Goal: Task Accomplishment & Management: Manage account settings

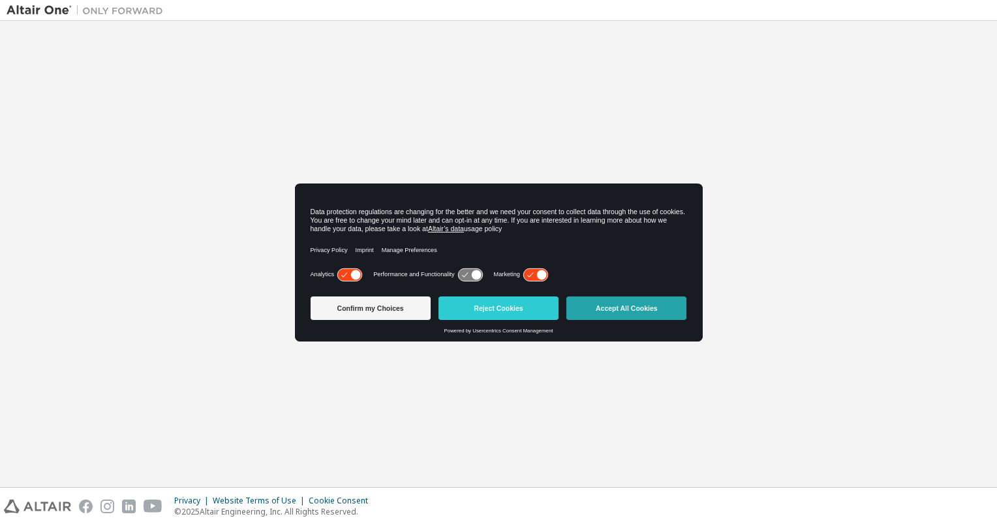
click at [621, 304] on button "Accept All Cookies" at bounding box center [626, 307] width 120 height 23
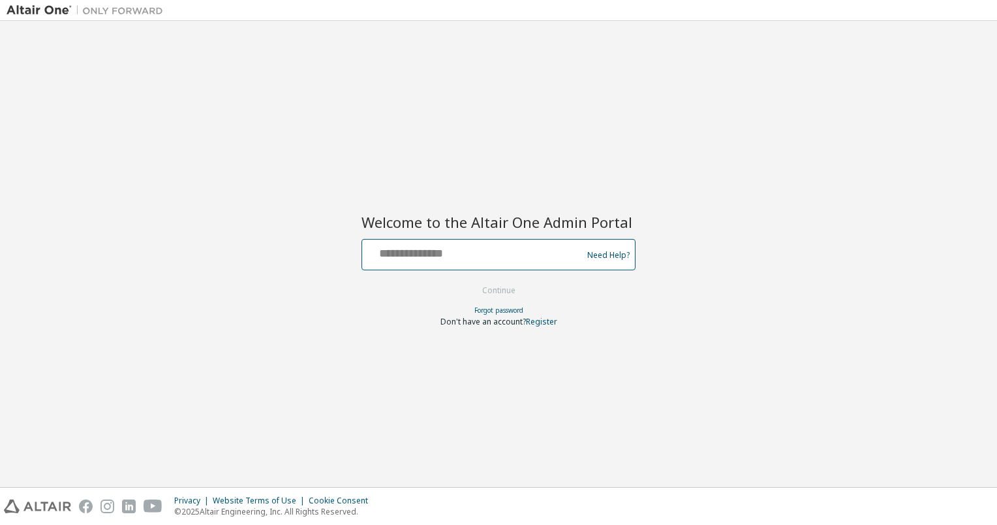
click at [441, 250] on input "text" at bounding box center [473, 251] width 213 height 19
type input "**********"
click at [513, 290] on button "Continue" at bounding box center [498, 291] width 61 height 20
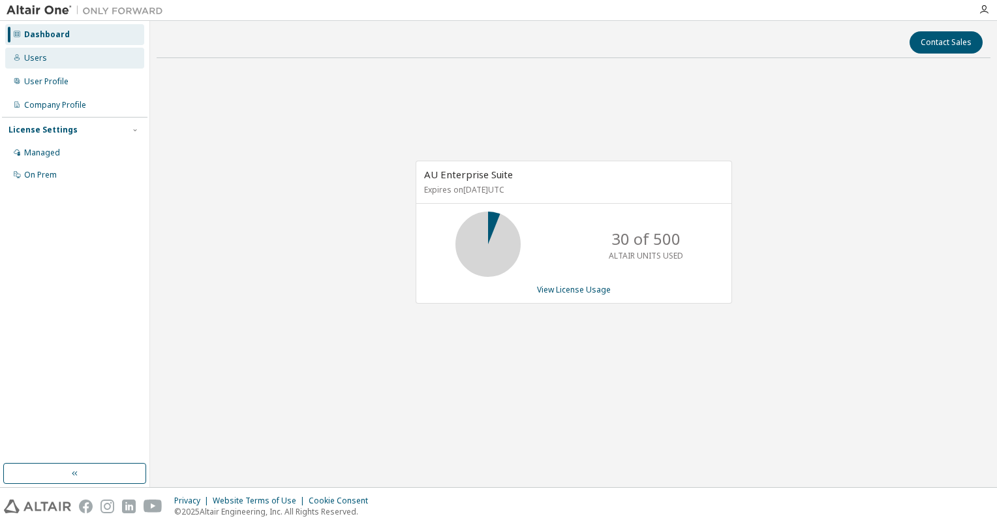
click at [31, 58] on div "Users" at bounding box center [35, 58] width 23 height 10
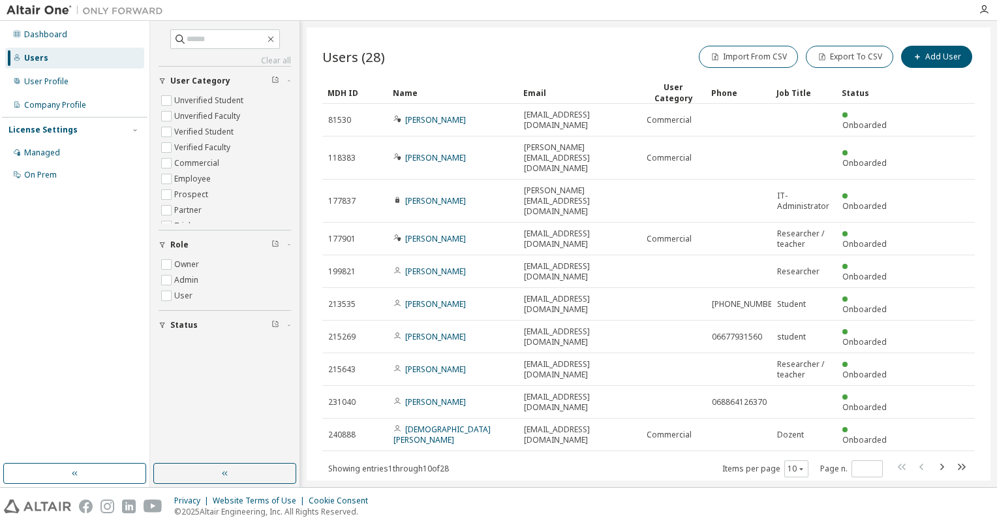
click at [506, 439] on div "Users (28) Import From CSV Export To CSV Add User Clear Load Save Save As Field…" at bounding box center [649, 253] width 684 height 453
click at [940, 459] on icon "button" at bounding box center [942, 467] width 16 height 16
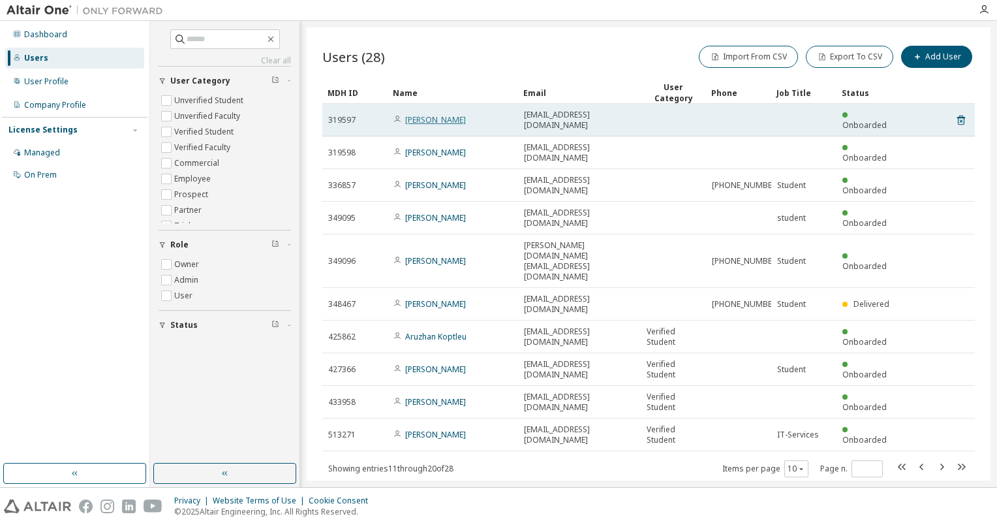
click at [440, 116] on link "Johannes Picker" at bounding box center [435, 119] width 61 height 11
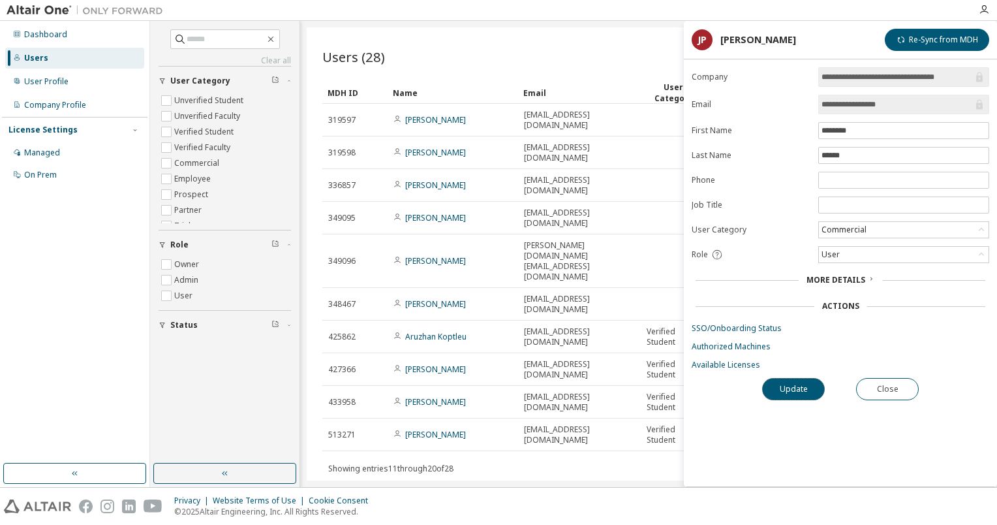
click at [789, 386] on button "Update" at bounding box center [793, 389] width 63 height 22
click at [488, 393] on div "Users (28) Import From CSV Export To CSV Add User Clear Load Save Save As Field…" at bounding box center [649, 253] width 684 height 453
click at [889, 385] on button "Close" at bounding box center [887, 389] width 63 height 22
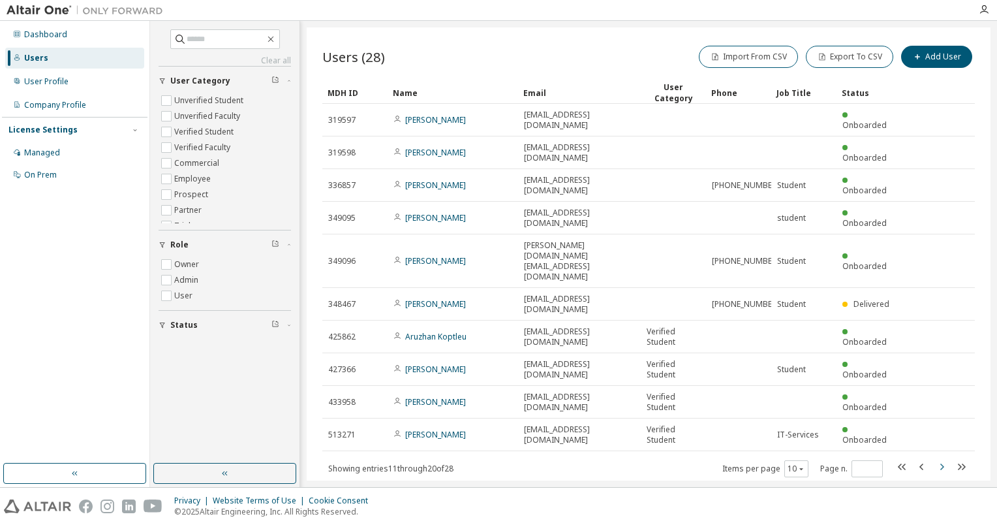
click at [943, 459] on icon "button" at bounding box center [942, 467] width 16 height 16
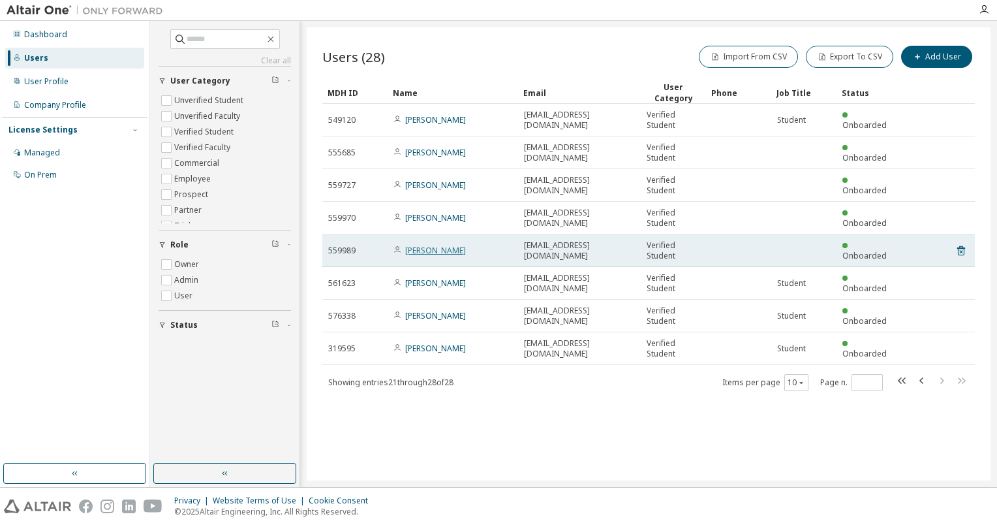
click at [422, 251] on link "Anja Dinhobl" at bounding box center [435, 250] width 61 height 11
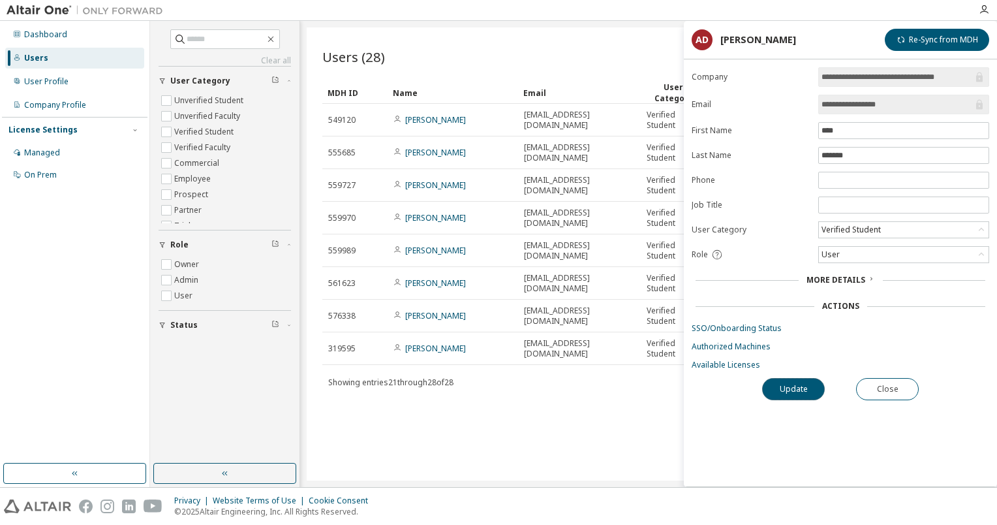
click at [791, 384] on button "Update" at bounding box center [793, 389] width 63 height 22
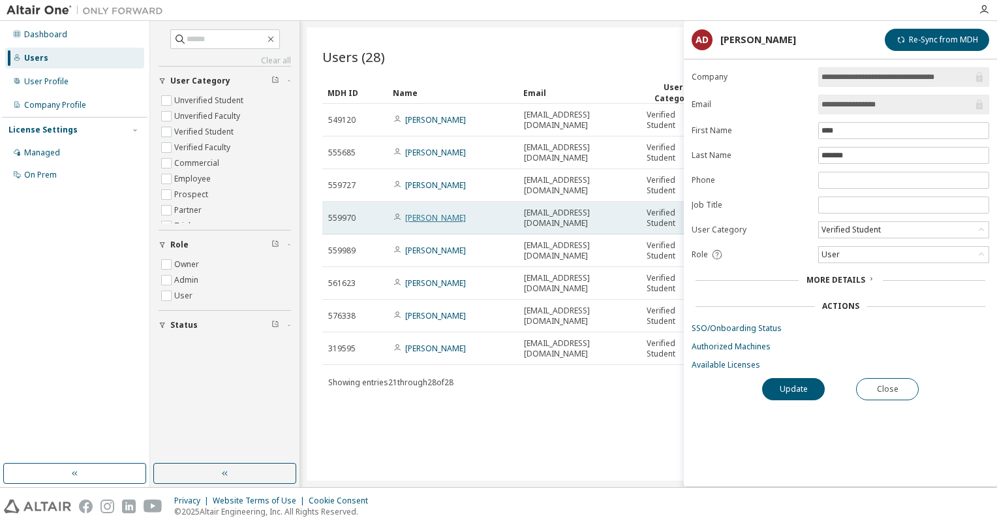
click at [421, 216] on link "Oliver Schodl" at bounding box center [435, 217] width 61 height 11
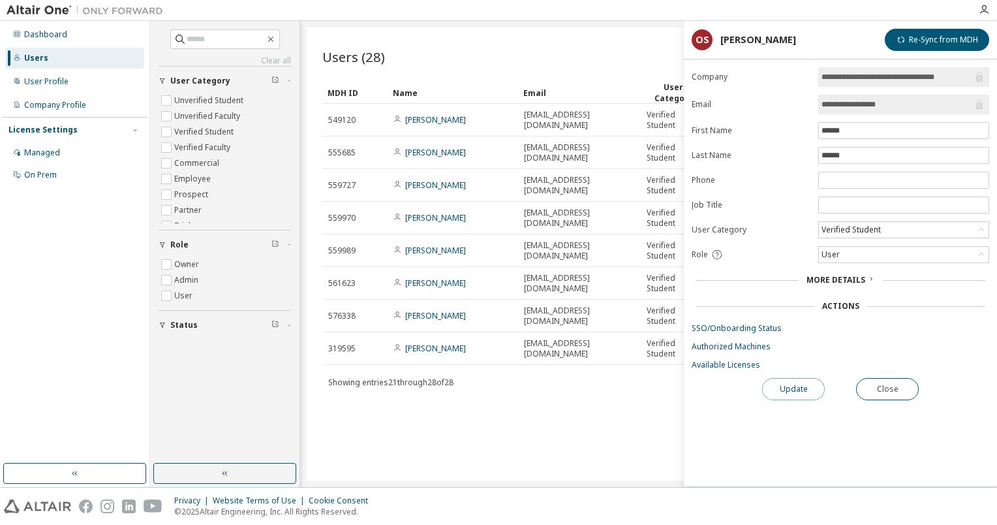
click at [776, 388] on button "Update" at bounding box center [793, 389] width 63 height 22
click at [937, 38] on button "Re-Sync from MDH" at bounding box center [937, 40] width 104 height 22
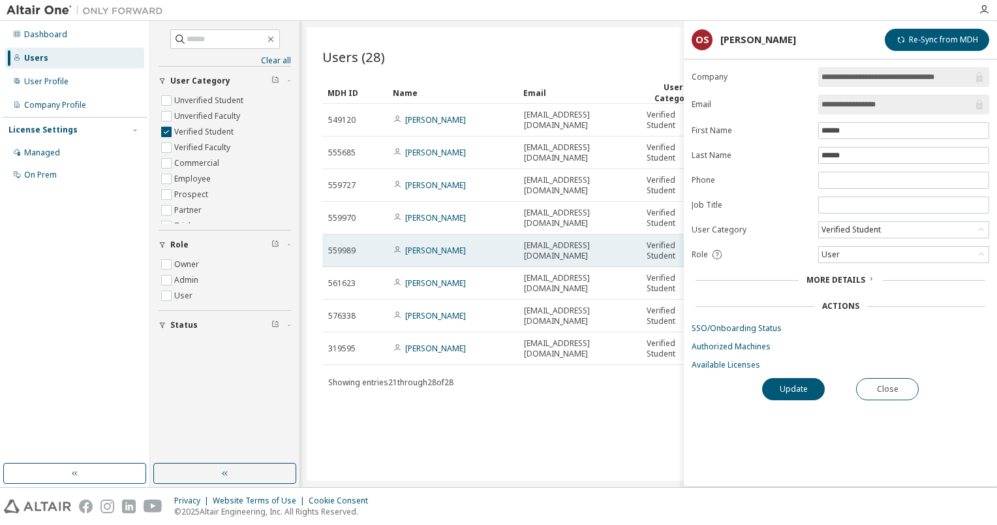
type input "*"
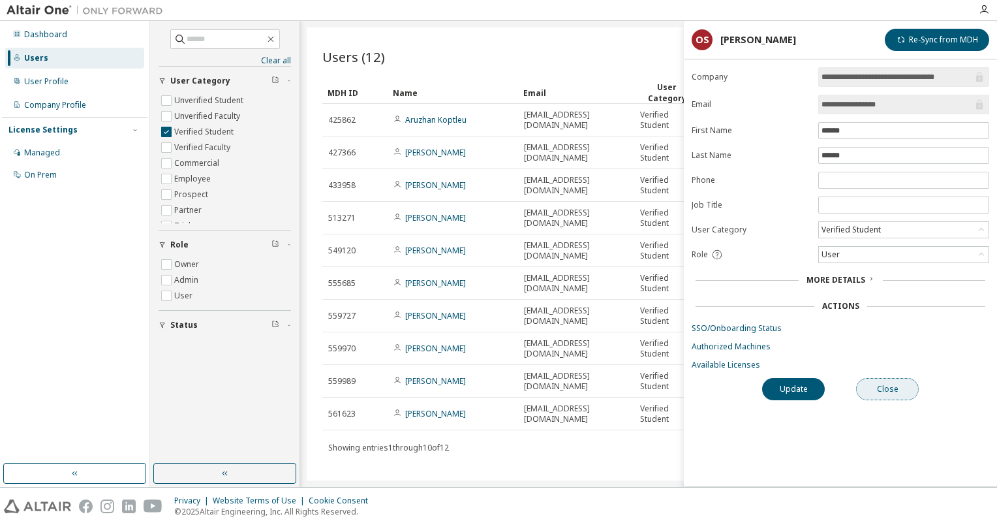
click at [891, 381] on button "Close" at bounding box center [887, 389] width 63 height 22
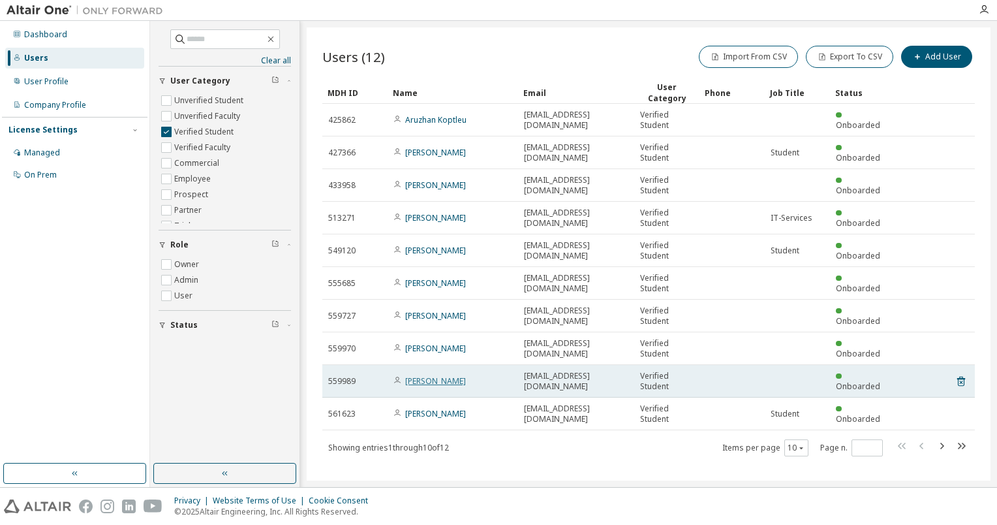
click at [425, 382] on link "Anja Dinhobl" at bounding box center [435, 380] width 61 height 11
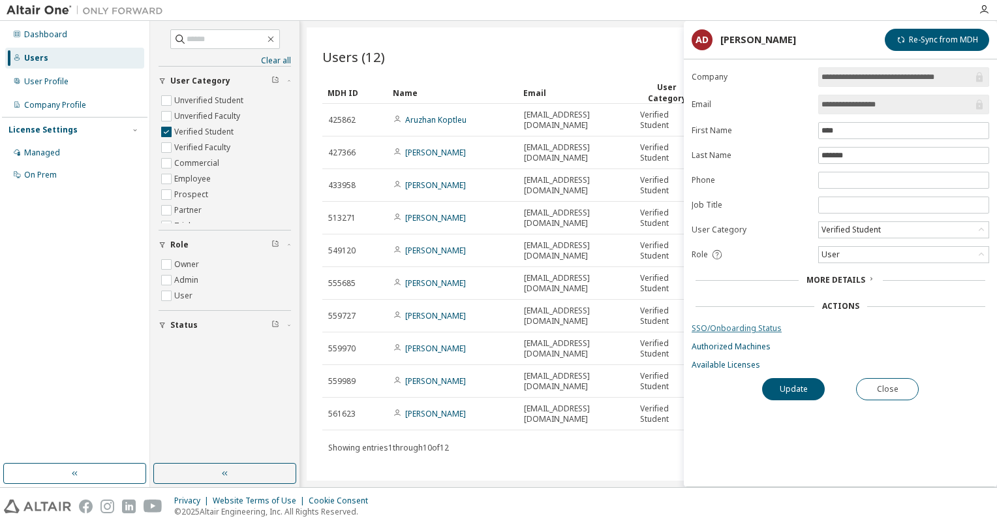
click at [741, 326] on link "SSO/Onboarding Status" at bounding box center [841, 328] width 298 height 10
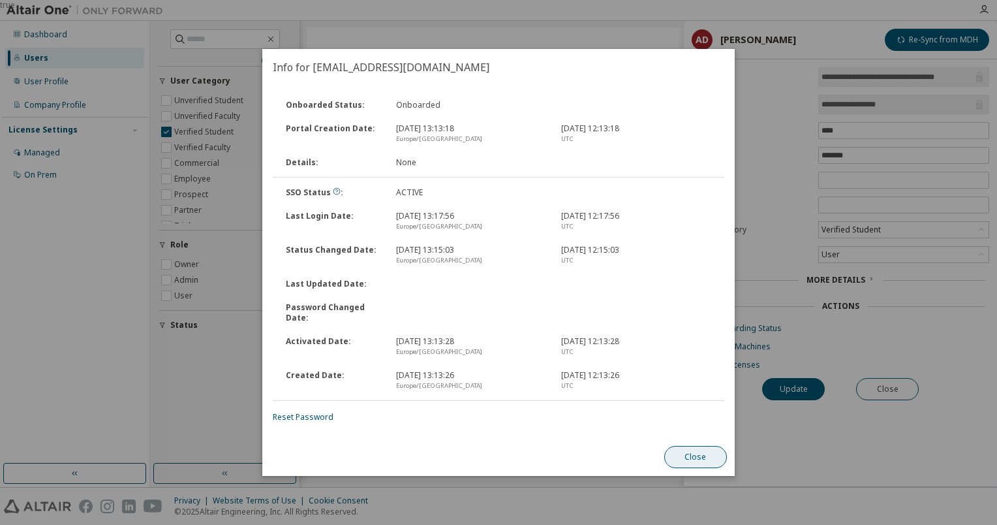
click at [712, 461] on button "Close" at bounding box center [695, 457] width 63 height 22
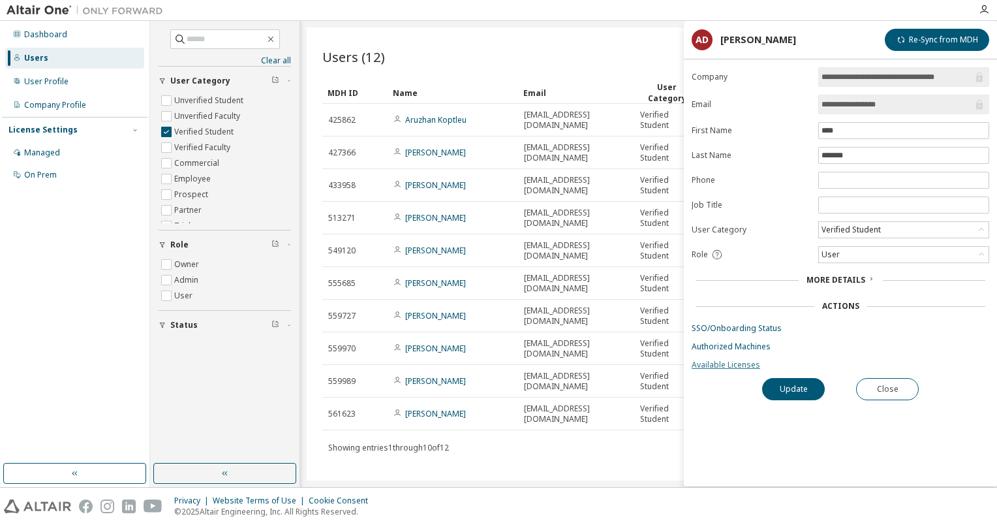
click at [731, 363] on link "Available Licenses" at bounding box center [841, 365] width 298 height 10
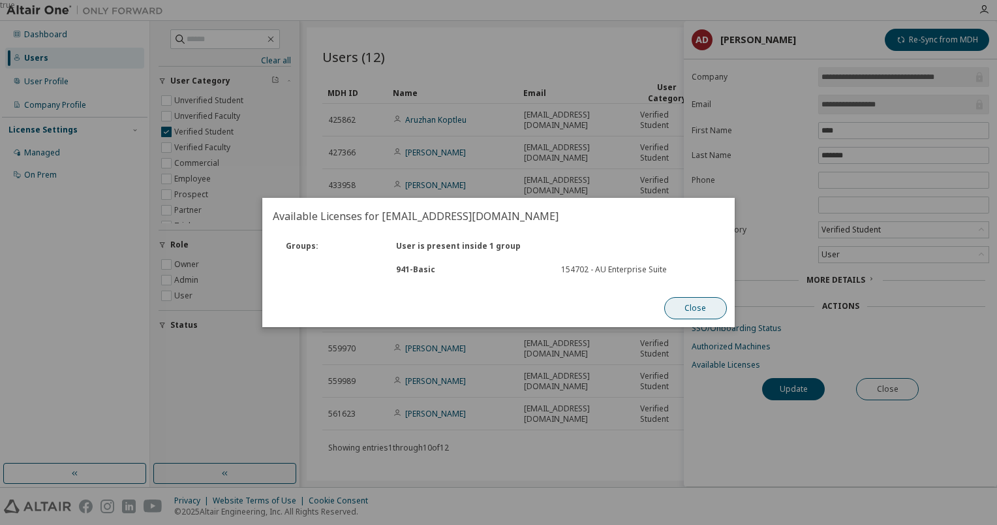
click at [705, 306] on button "Close" at bounding box center [695, 308] width 63 height 22
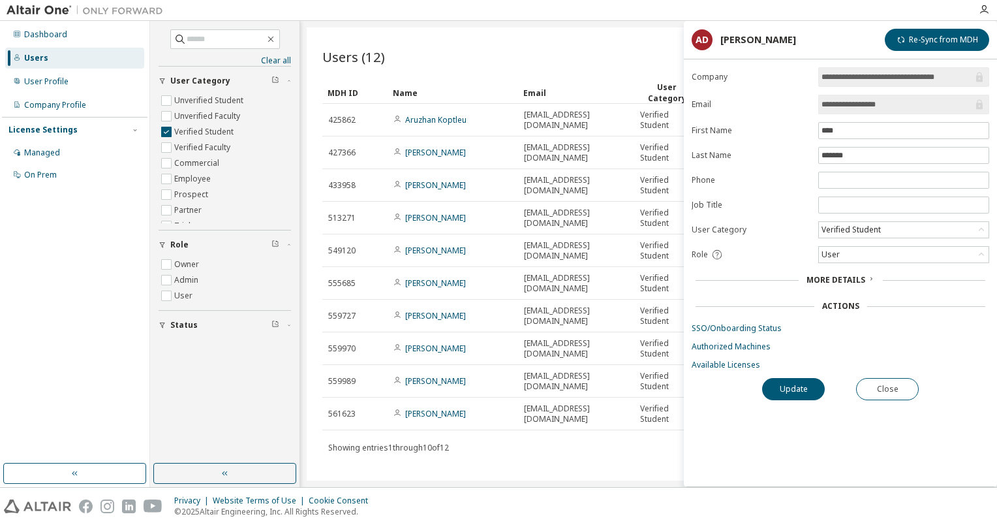
click at [853, 277] on span "More Details" at bounding box center [835, 279] width 59 height 11
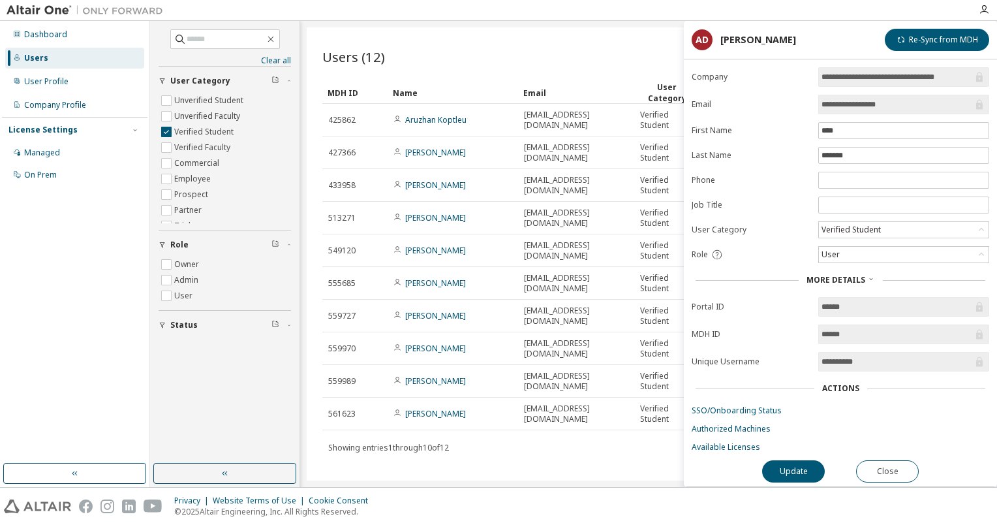
click at [558, 457] on div "Users (12) Import From CSV Export To CSV Add User Clear Load Save Save As Field…" at bounding box center [649, 253] width 684 height 453
click at [893, 462] on button "Close" at bounding box center [887, 471] width 63 height 22
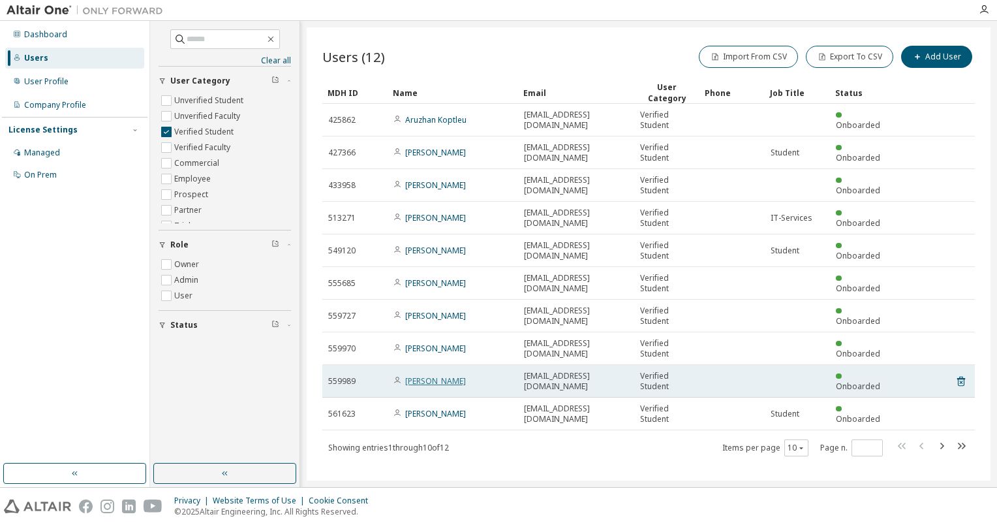
click at [427, 384] on link "Anja Dinhobl" at bounding box center [435, 380] width 61 height 11
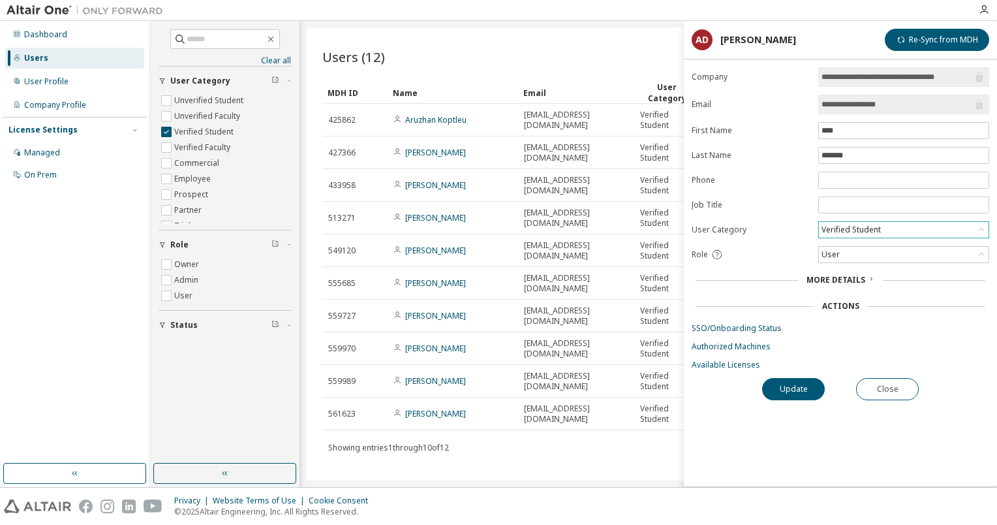
click at [908, 225] on div "Verified Student" at bounding box center [904, 230] width 170 height 16
click at [826, 441] on div "**********" at bounding box center [840, 276] width 313 height 419
click at [731, 343] on link "Authorized Machines" at bounding box center [841, 346] width 298 height 10
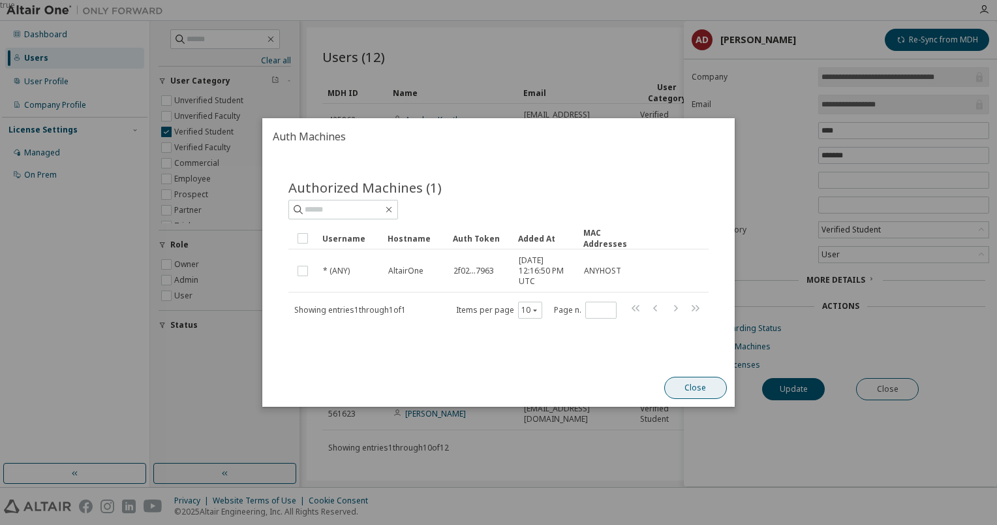
click at [696, 382] on button "Close" at bounding box center [695, 387] width 63 height 22
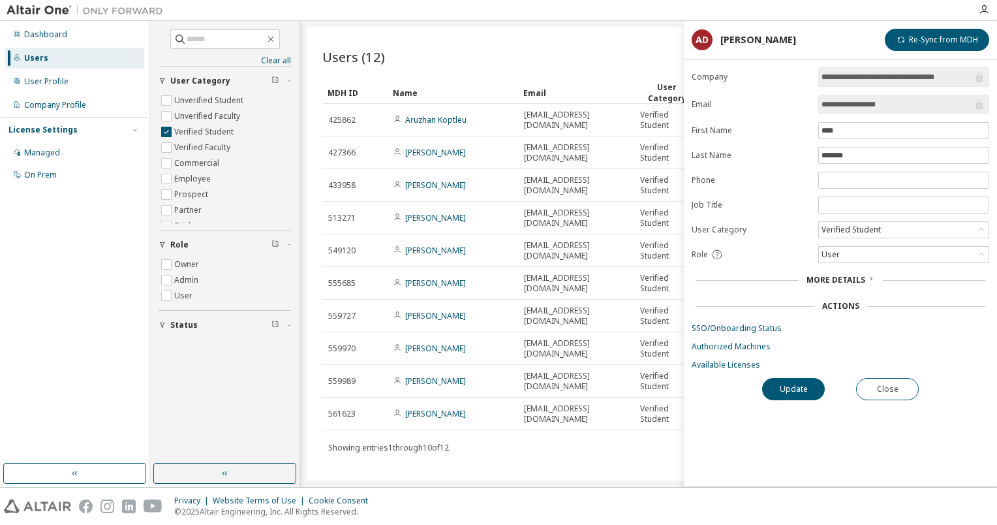
click at [515, 455] on div "Users (12) Import From CSV Export To CSV Add User Clear Load Save Save As Field…" at bounding box center [649, 253] width 684 height 453
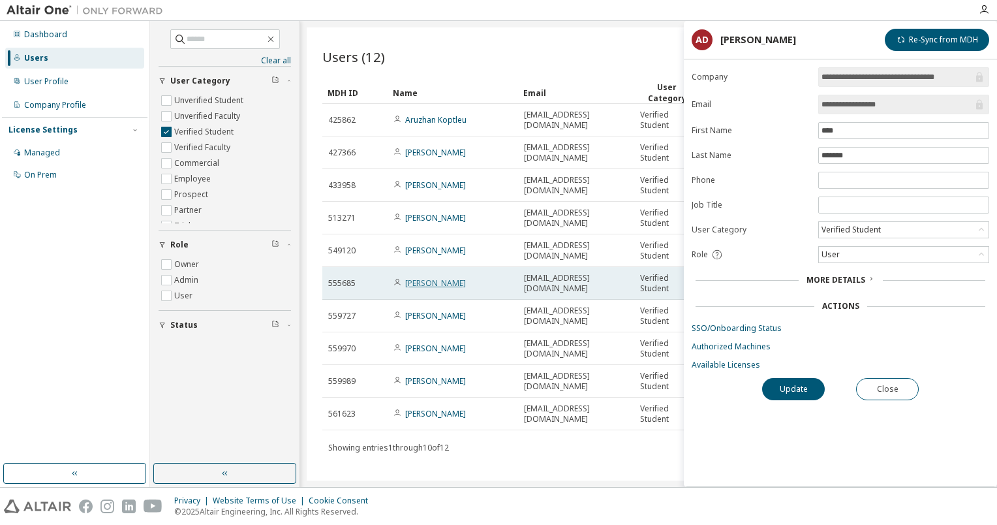
click at [433, 284] on link "Markus Pichler" at bounding box center [435, 282] width 61 height 11
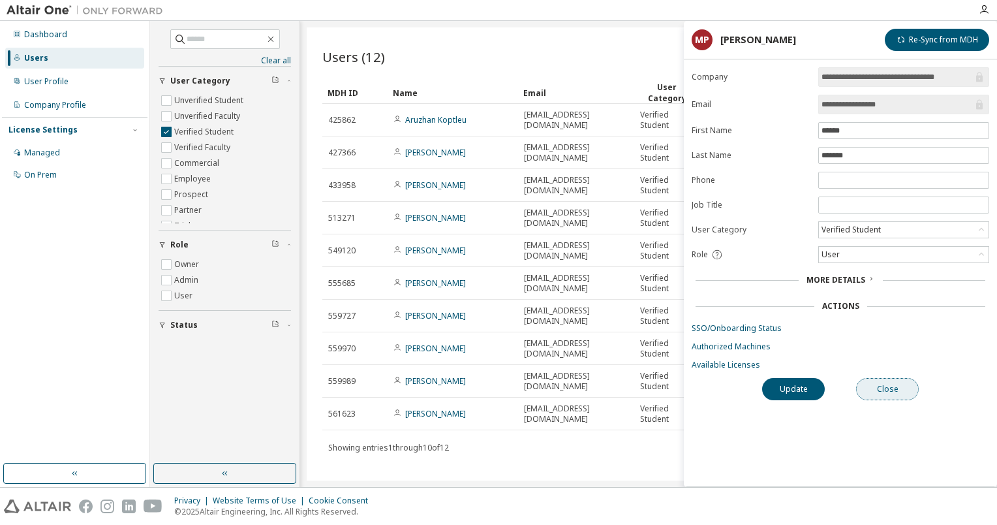
click at [891, 388] on button "Close" at bounding box center [887, 389] width 63 height 22
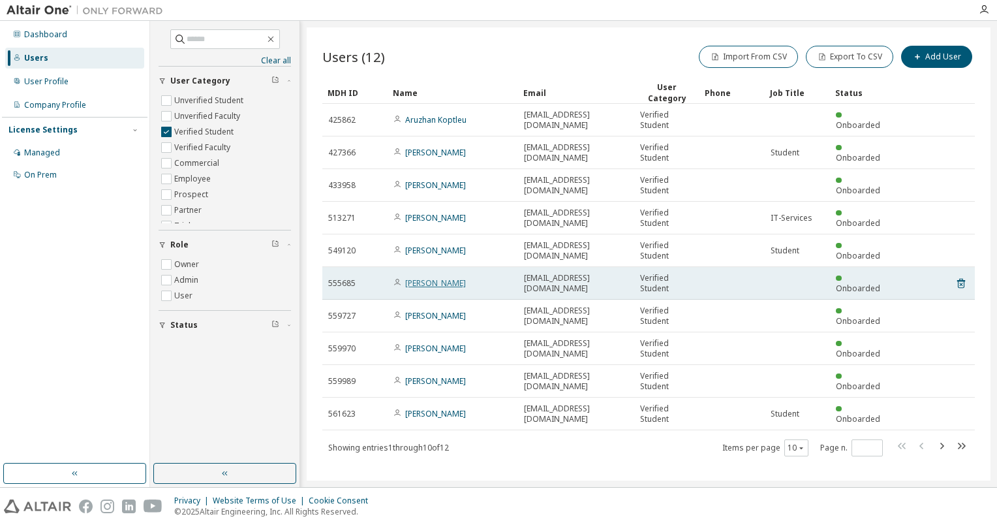
click at [432, 282] on link "Markus Pichler" at bounding box center [435, 282] width 61 height 11
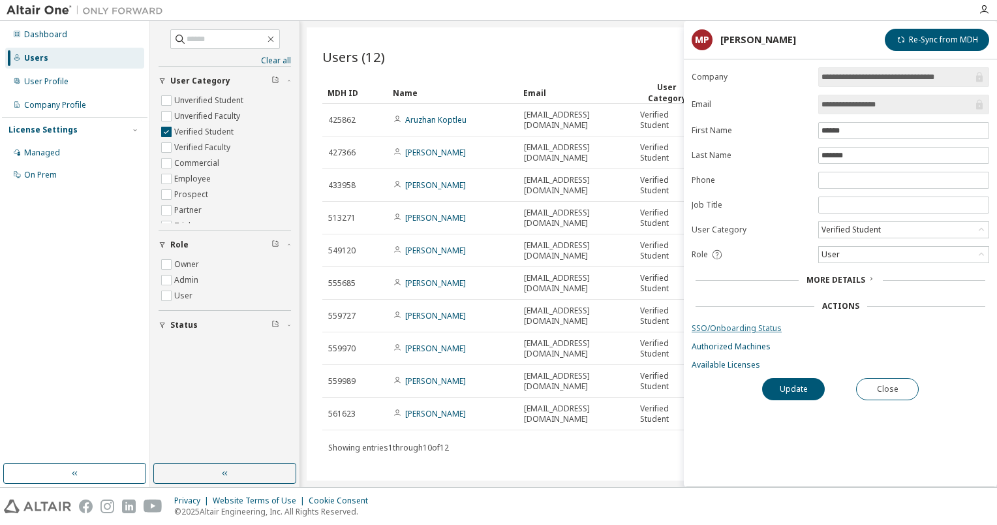
click at [723, 327] on link "SSO/Onboarding Status" at bounding box center [841, 328] width 298 height 10
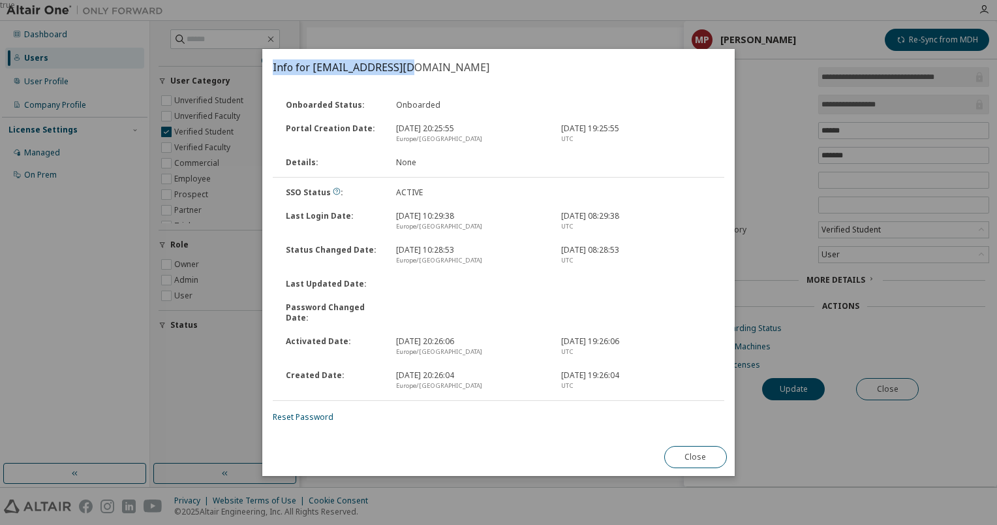
drag, startPoint x: 512, startPoint y: 67, endPoint x: 844, endPoint y: 253, distance: 380.4
click at [844, 0] on div "true Info for 120077@fhwn.ac.at Onboarded Status : Onboarded Portal Creation Da…" at bounding box center [498, 0] width 997 height 0
drag, startPoint x: 702, startPoint y: 459, endPoint x: 654, endPoint y: 438, distance: 52.3
click at [701, 459] on button "Close" at bounding box center [695, 457] width 63 height 22
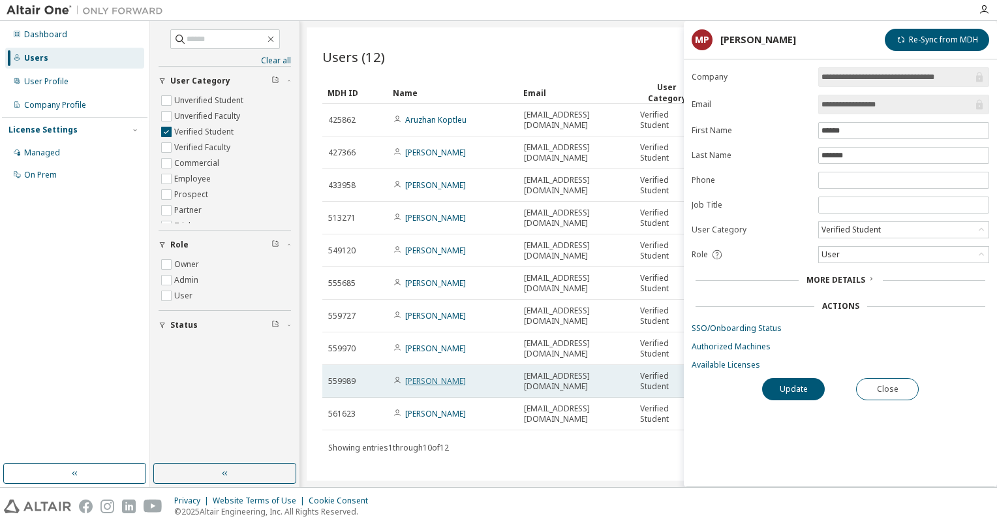
click at [424, 378] on link "Anja Dinhobl" at bounding box center [435, 380] width 61 height 11
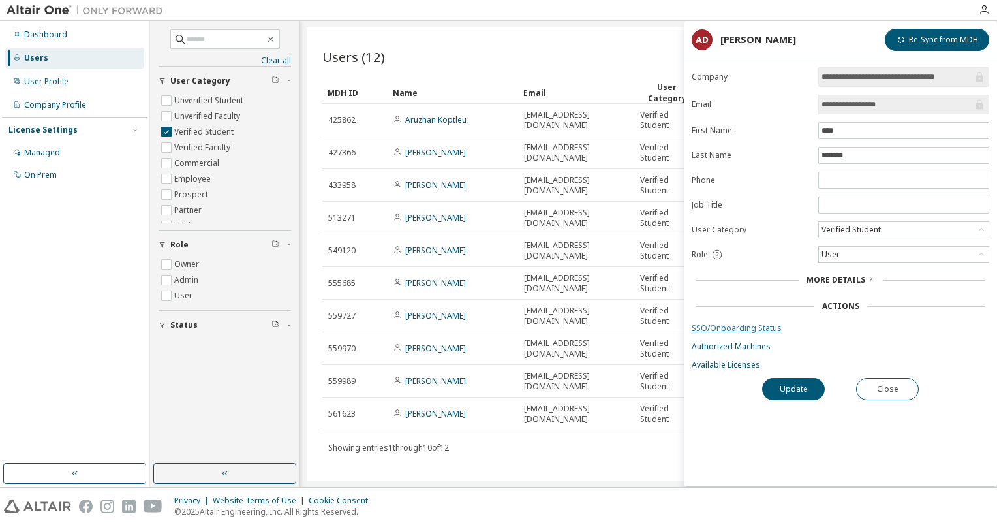
click at [744, 327] on link "SSO/Onboarding Status" at bounding box center [841, 328] width 298 height 10
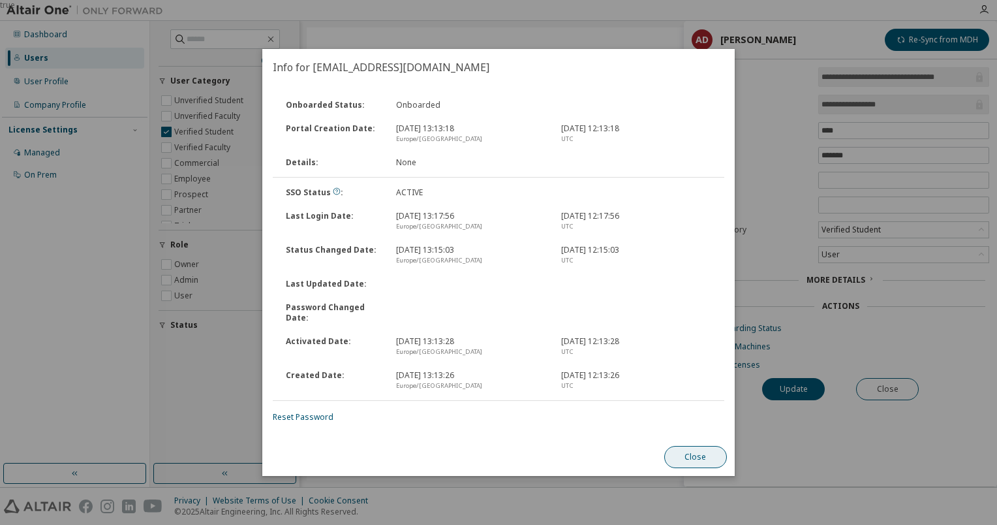
click at [701, 460] on button "Close" at bounding box center [695, 457] width 63 height 22
